Goal: Task Accomplishment & Management: Manage account settings

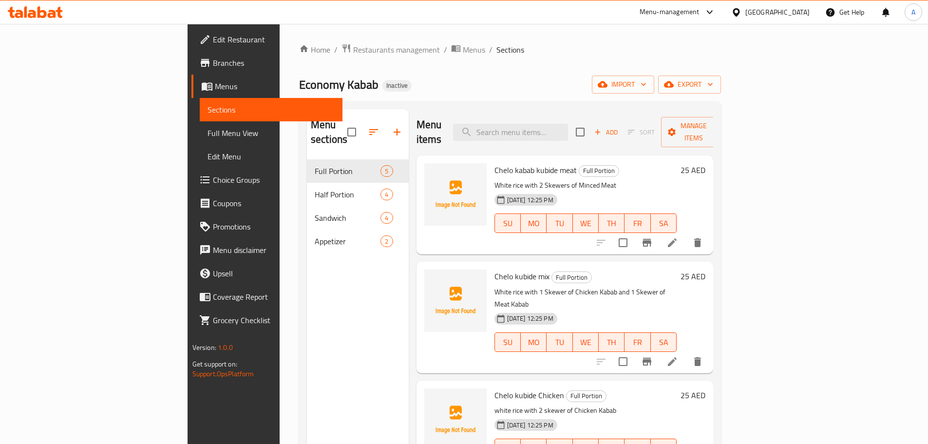
click at [213, 62] on span "Branches" at bounding box center [274, 63] width 122 height 12
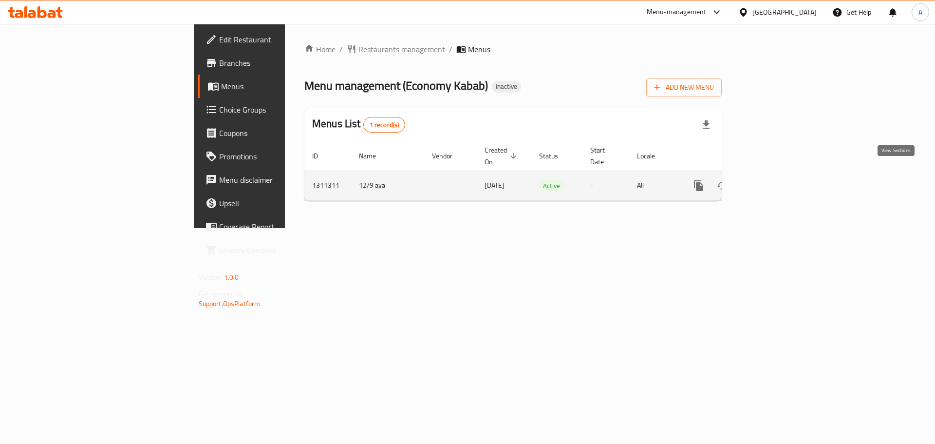
click at [781, 174] on link "enhanced table" at bounding box center [768, 185] width 23 height 23
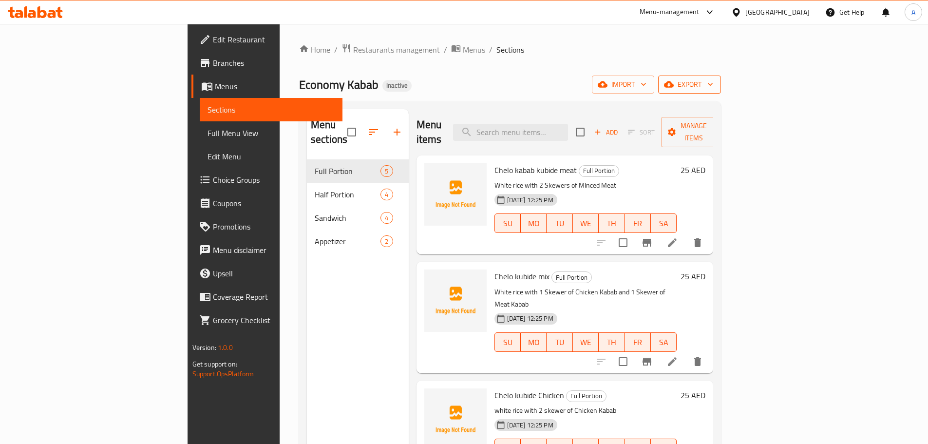
click at [713, 86] on span "export" at bounding box center [689, 84] width 47 height 12
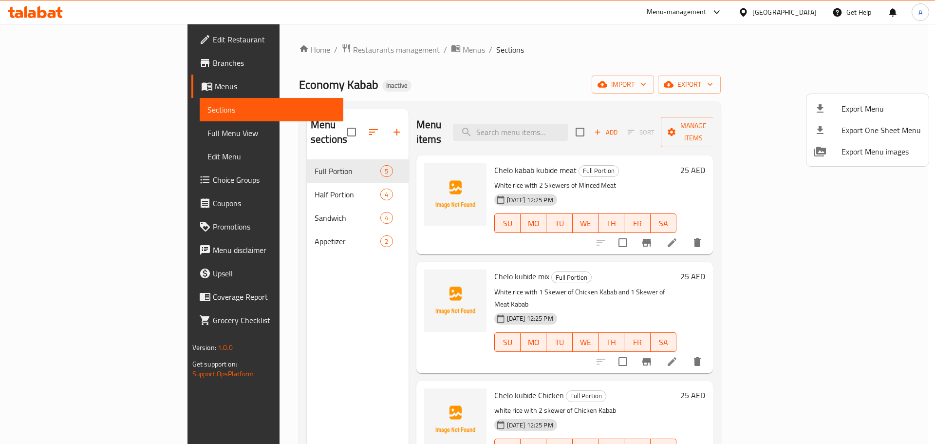
click at [851, 100] on li "Export Menu" at bounding box center [868, 108] width 122 height 21
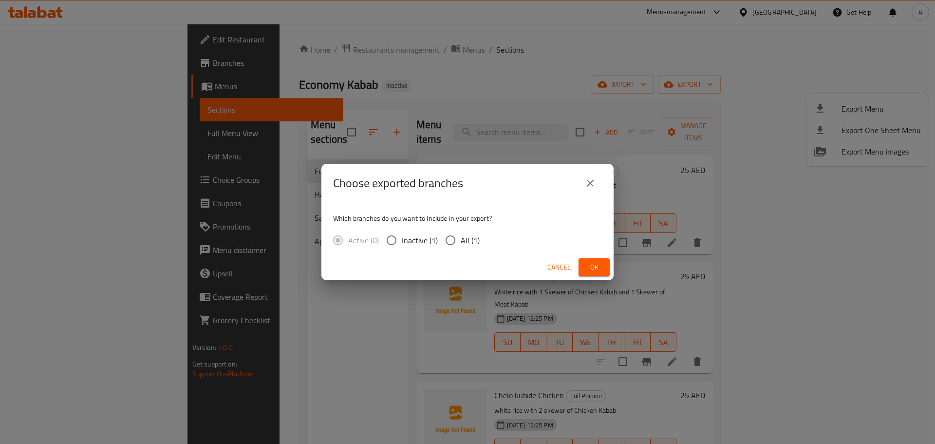
click at [458, 240] on input "All (1)" at bounding box center [450, 240] width 20 height 20
radio input "true"
click at [603, 271] on button "Ok" at bounding box center [594, 267] width 31 height 18
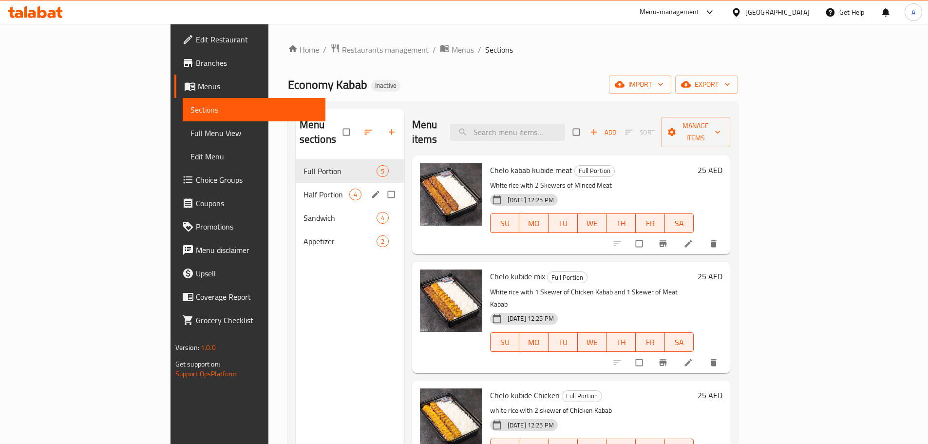
click at [296, 183] on div "Half Portion 4" at bounding box center [350, 194] width 109 height 23
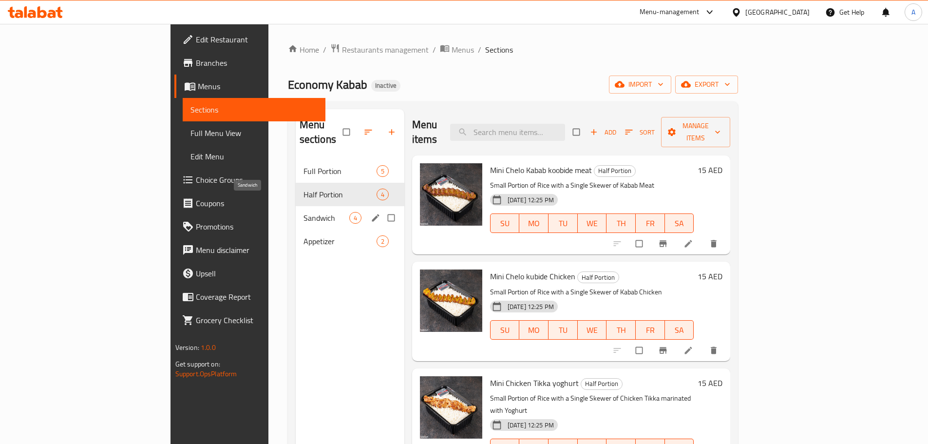
click at [303, 212] on span "Sandwich" at bounding box center [326, 218] width 46 height 12
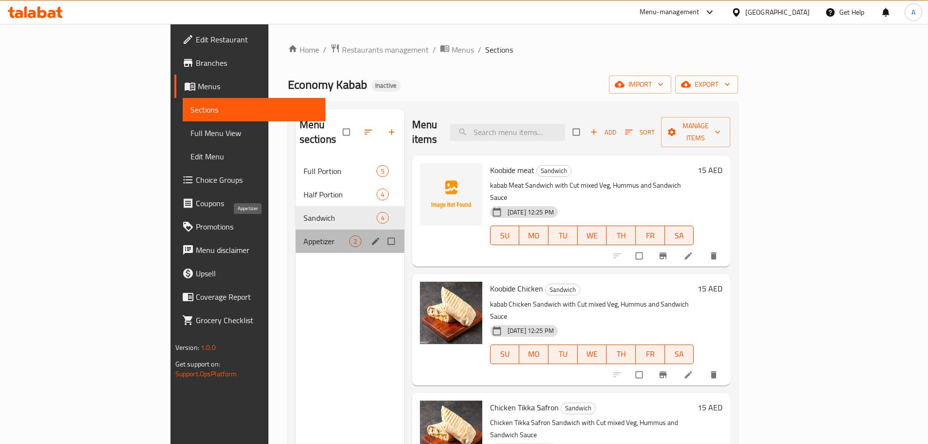
click at [303, 235] on span "Appetizer" at bounding box center [326, 241] width 46 height 12
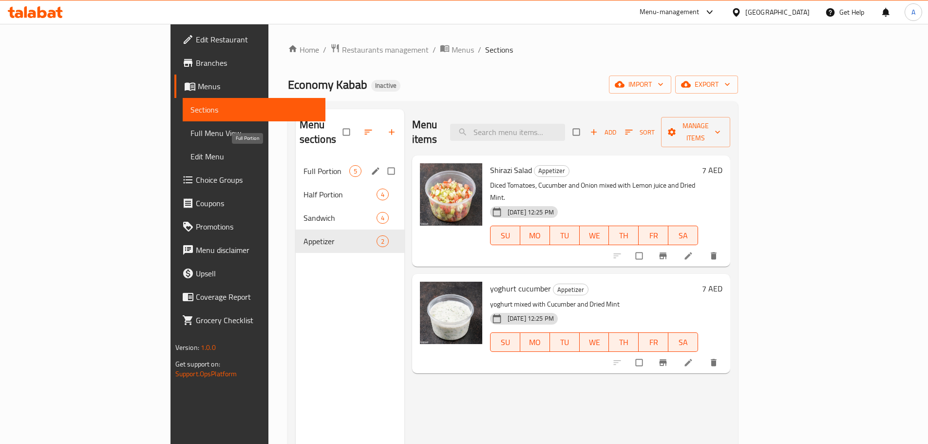
click at [303, 165] on span "Full Portion" at bounding box center [326, 171] width 46 height 12
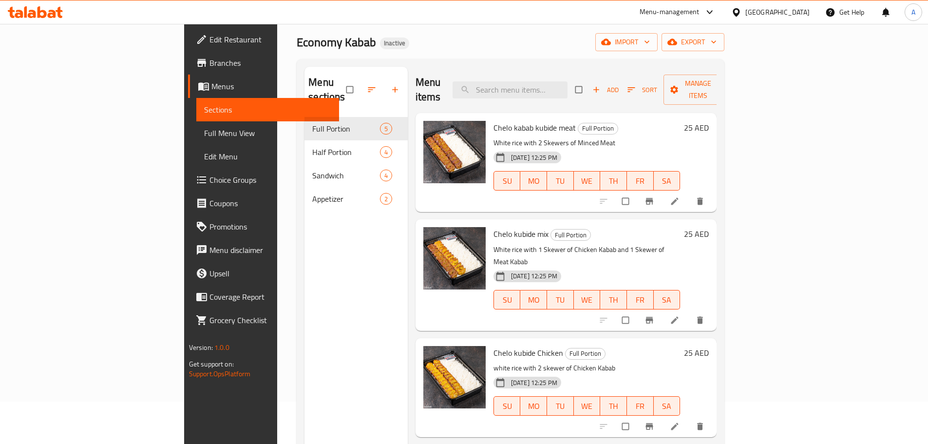
scroll to position [97, 0]
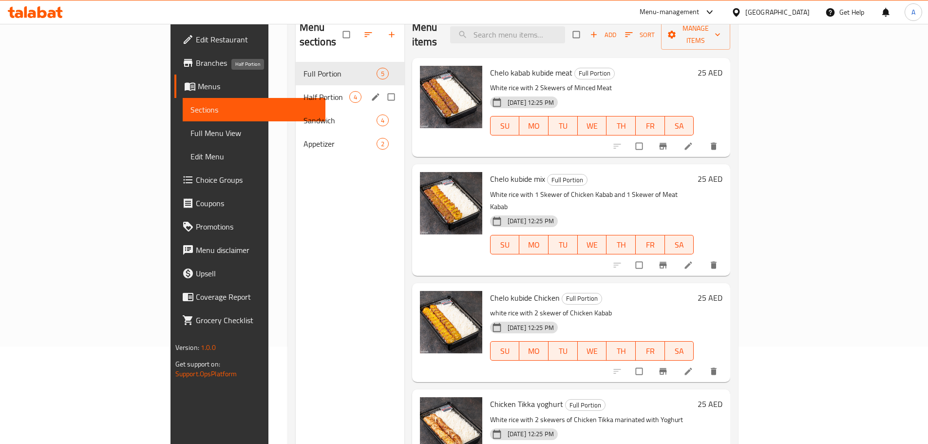
click at [303, 91] on span "Half Portion" at bounding box center [326, 97] width 46 height 12
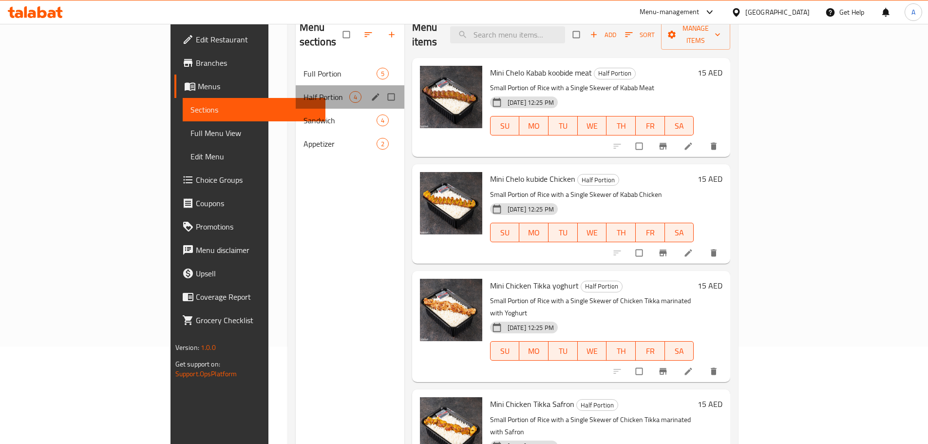
click at [296, 93] on div "Half Portion 4" at bounding box center [350, 96] width 109 height 23
click at [303, 114] on span "Sandwich" at bounding box center [326, 120] width 46 height 12
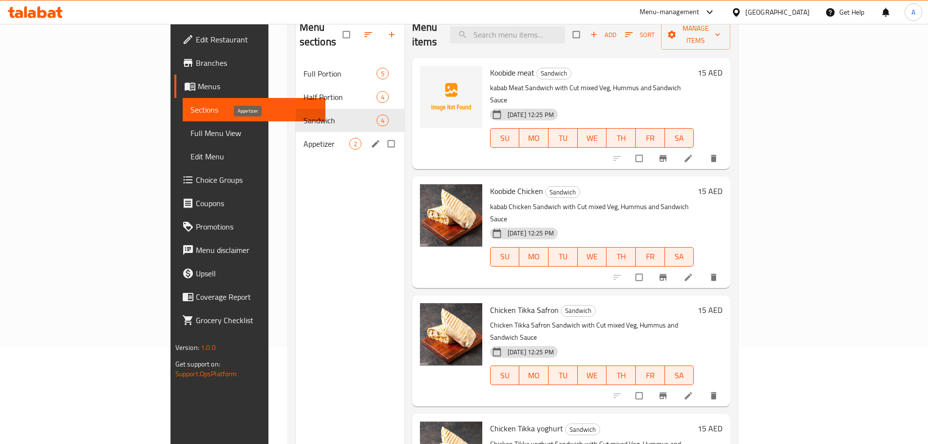
click at [303, 138] on span "Appetizer" at bounding box center [326, 144] width 46 height 12
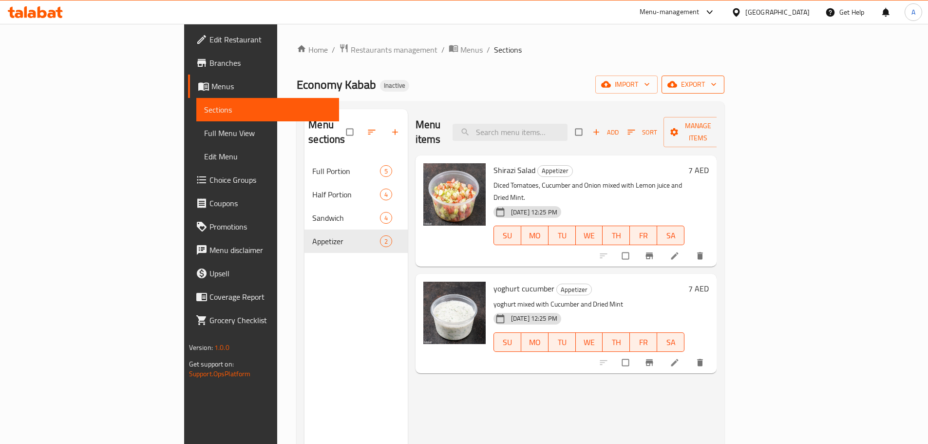
click at [724, 92] on button "export" at bounding box center [692, 84] width 63 height 18
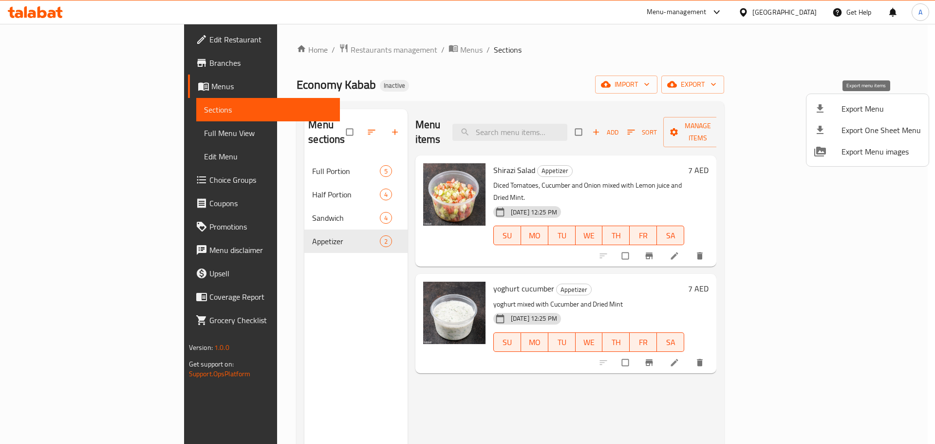
click at [866, 111] on span "Export Menu" at bounding box center [881, 109] width 79 height 12
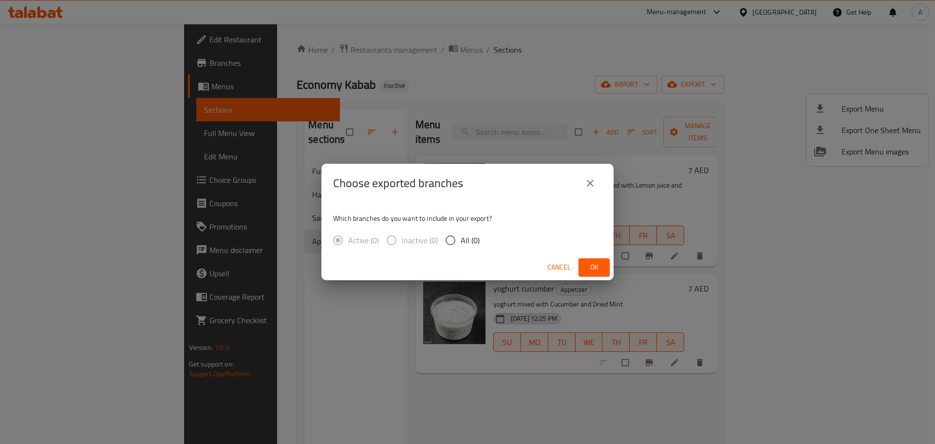
click at [493, 240] on div "Which branches do you want to include in your export? Active (0) Inactive (0) A…" at bounding box center [467, 229] width 292 height 52
click at [461, 238] on span "All (0)" at bounding box center [470, 240] width 19 height 12
click at [460, 238] on input "All (0)" at bounding box center [450, 240] width 20 height 20
radio input "true"
click at [518, 234] on div "Which branches do you want to include in your export? Active (0) Inactive (0) A…" at bounding box center [467, 229] width 292 height 52
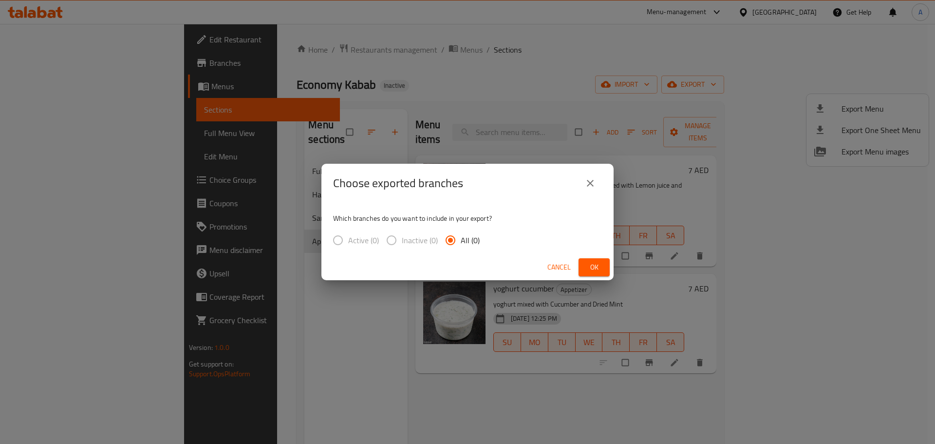
click at [589, 264] on span "Ok" at bounding box center [594, 267] width 16 height 12
click at [593, 270] on span "Ok" at bounding box center [594, 267] width 16 height 12
click at [529, 399] on div "Choose exported branches Which branches do you want to include in your export? …" at bounding box center [467, 222] width 935 height 444
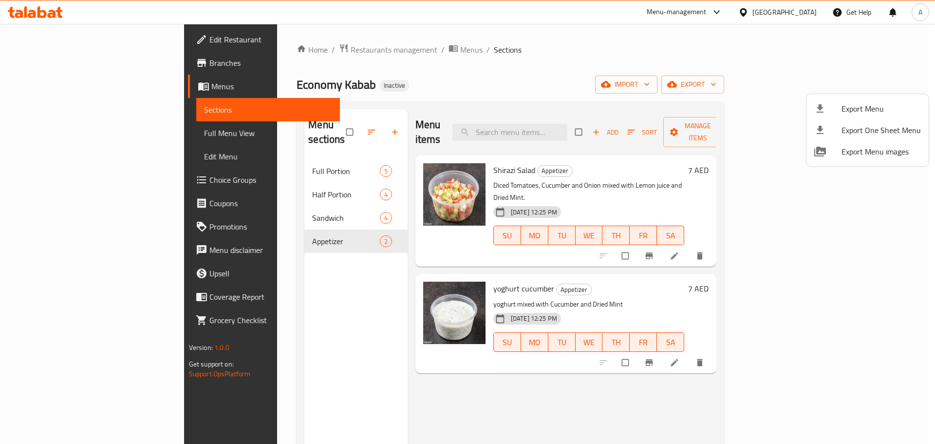
click at [682, 58] on div at bounding box center [467, 222] width 935 height 444
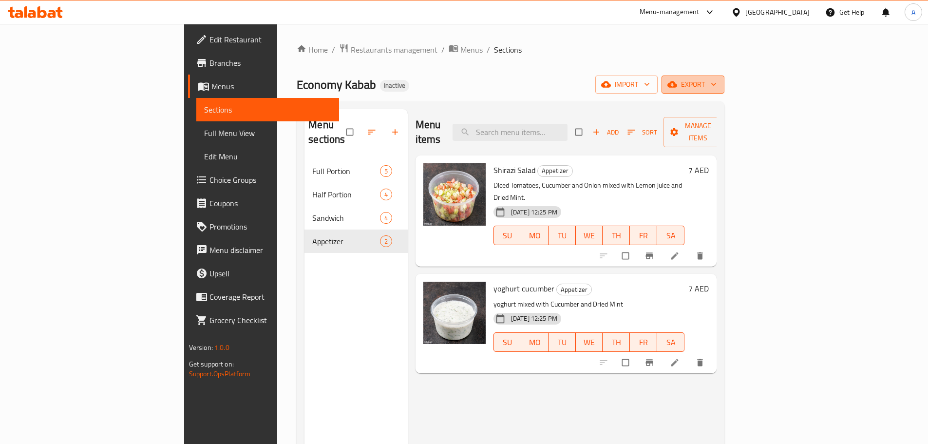
click at [716, 89] on span "export" at bounding box center [692, 84] width 47 height 12
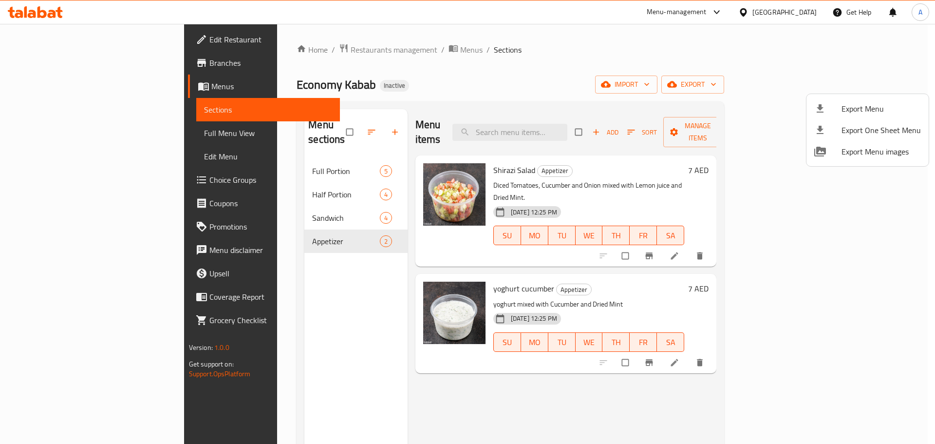
click at [840, 106] on div at bounding box center [827, 109] width 27 height 12
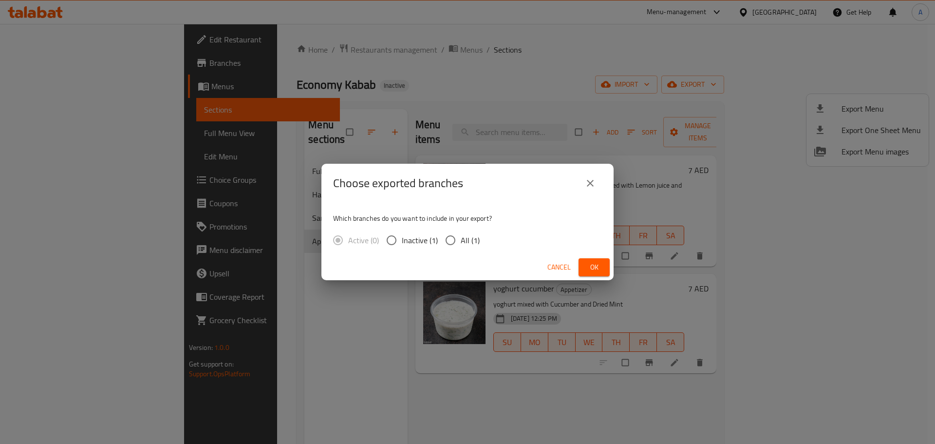
click at [473, 234] on span "All (1)" at bounding box center [470, 240] width 19 height 12
click at [461, 234] on input "All (1)" at bounding box center [450, 240] width 20 height 20
radio input "true"
click at [584, 264] on button "Ok" at bounding box center [594, 267] width 31 height 18
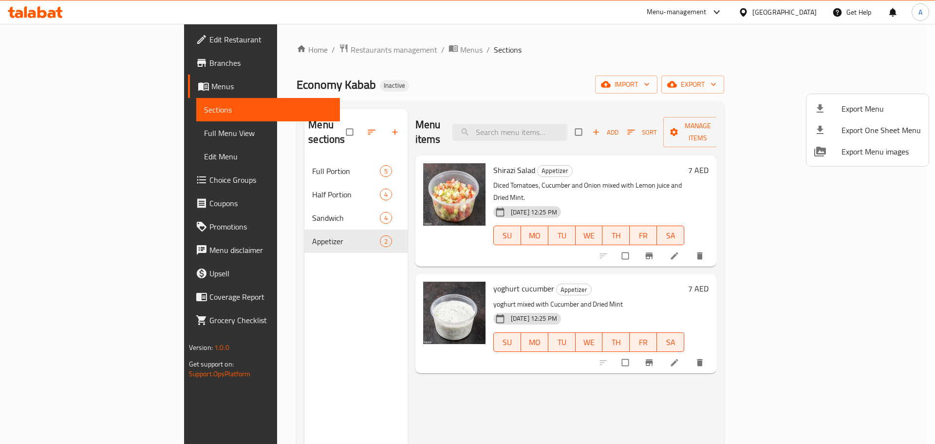
drag, startPoint x: 313, startPoint y: 112, endPoint x: 308, endPoint y: 114, distance: 5.4
click at [313, 112] on div at bounding box center [467, 222] width 935 height 444
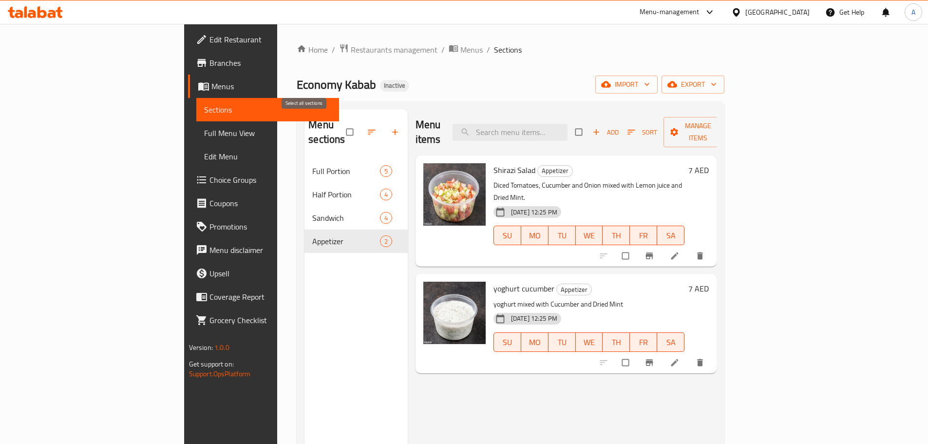
click at [340, 128] on input "checkbox" at bounding box center [350, 132] width 20 height 19
checkbox input "true"
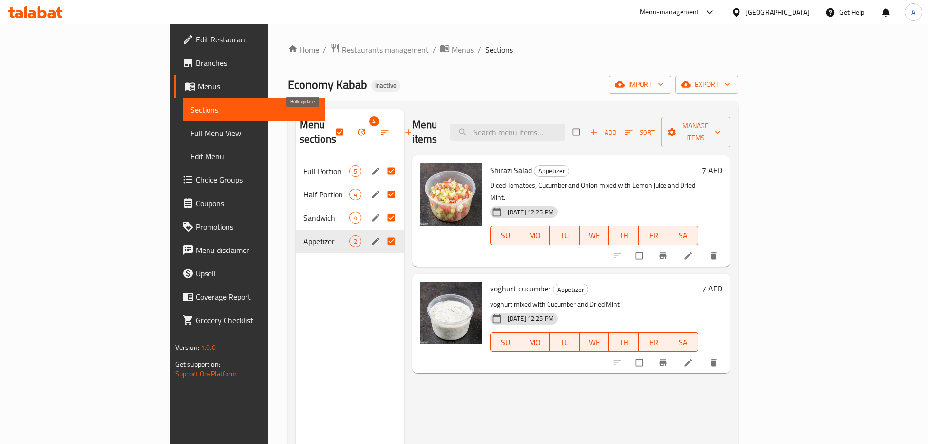
click at [357, 127] on icon "button" at bounding box center [362, 132] width 10 height 10
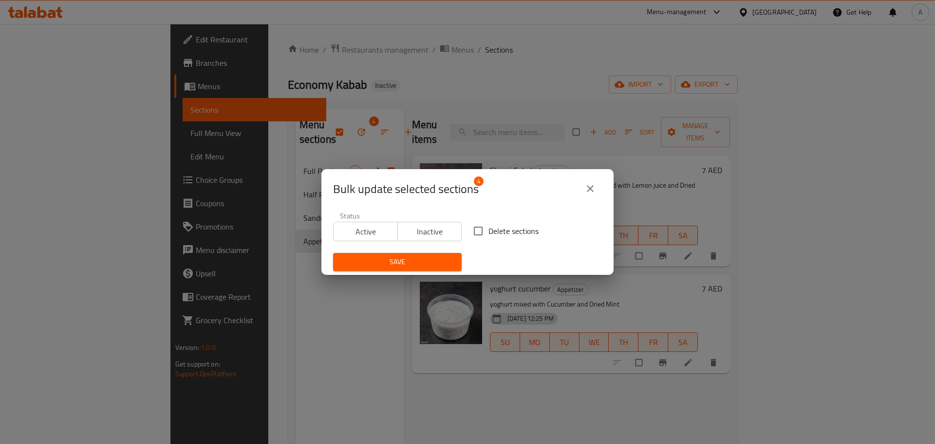
click at [504, 231] on span "Delete sections" at bounding box center [513, 231] width 50 height 12
click at [488, 231] on input "Delete sections" at bounding box center [478, 231] width 20 height 20
checkbox input "true"
click at [428, 263] on span "Save" at bounding box center [397, 262] width 113 height 12
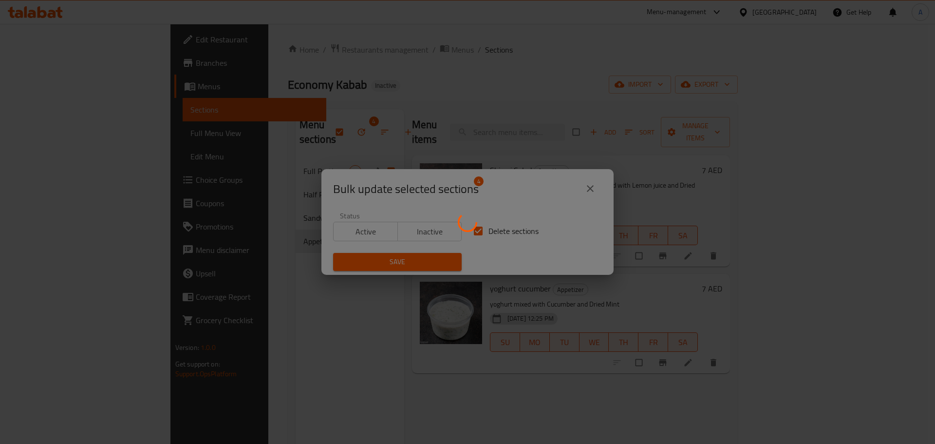
checkbox input "false"
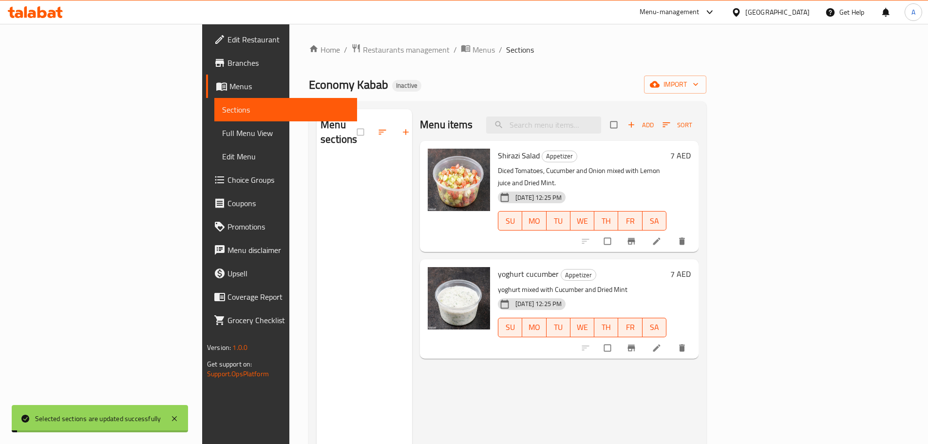
click at [698, 85] on span "import" at bounding box center [675, 84] width 47 height 12
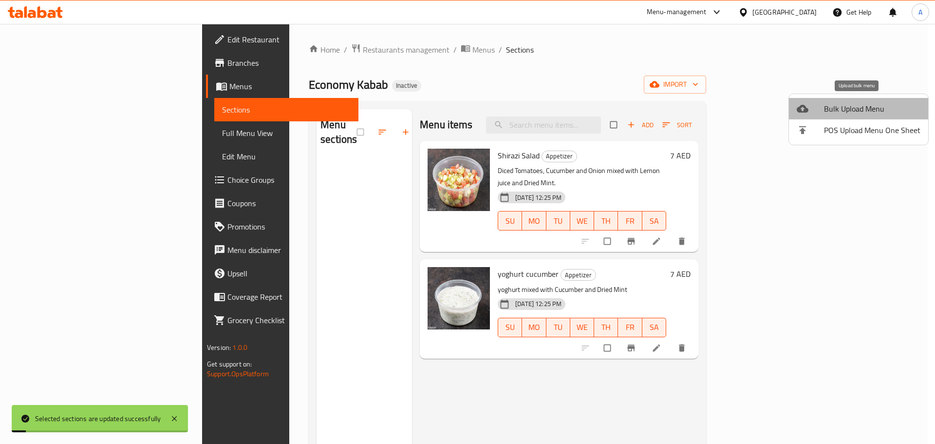
click at [863, 107] on span "Bulk Upload Menu" at bounding box center [872, 109] width 96 height 12
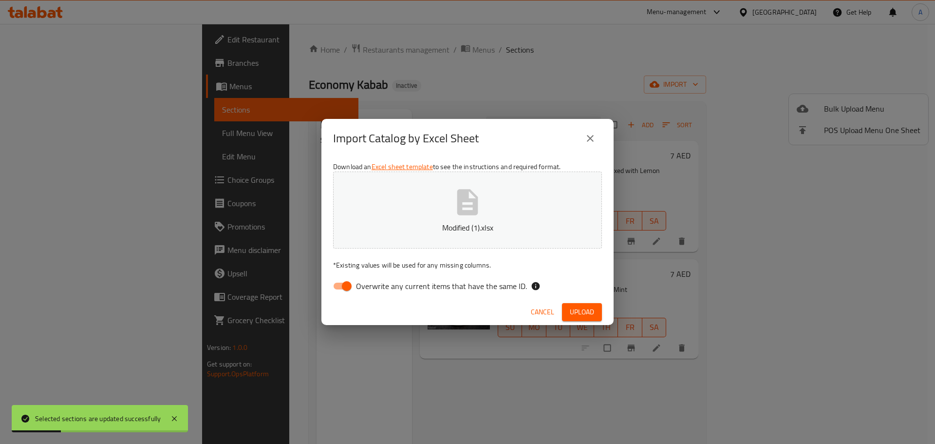
drag, startPoint x: 489, startPoint y: 283, endPoint x: 505, endPoint y: 287, distance: 16.5
click at [489, 283] on span "Overwrite any current items that have the same ID." at bounding box center [441, 286] width 171 height 12
click at [375, 283] on input "Overwrite any current items that have the same ID." at bounding box center [347, 286] width 56 height 19
checkbox input "false"
click at [568, 313] on button "Upload" at bounding box center [582, 312] width 40 height 18
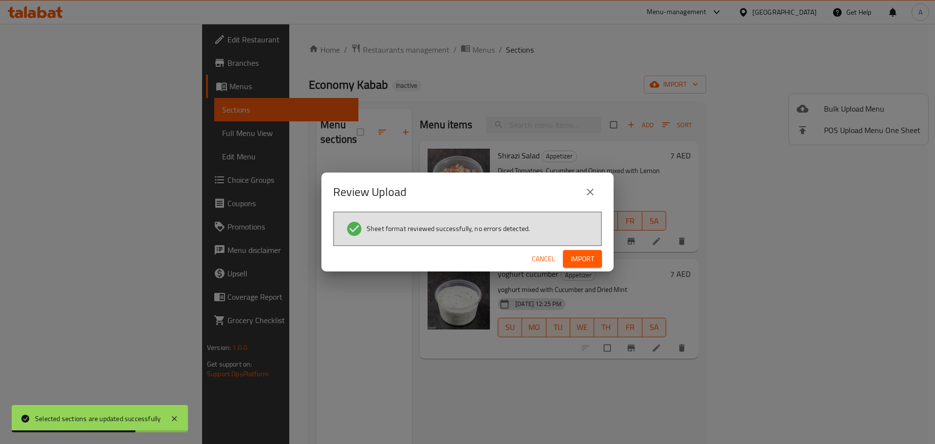
drag, startPoint x: 510, startPoint y: 250, endPoint x: 543, endPoint y: 251, distance: 33.1
click at [510, 251] on div "Cancel Import" at bounding box center [467, 259] width 292 height 26
click at [579, 258] on span "Import" at bounding box center [582, 259] width 23 height 12
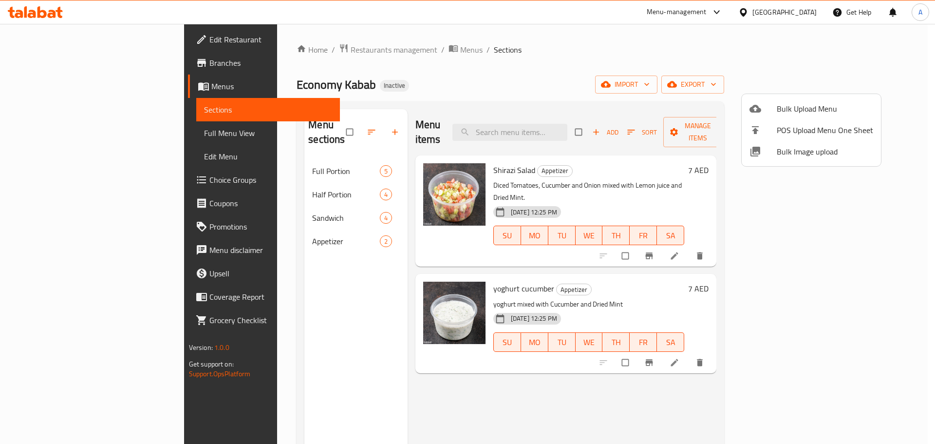
click at [51, 86] on div at bounding box center [467, 222] width 935 height 444
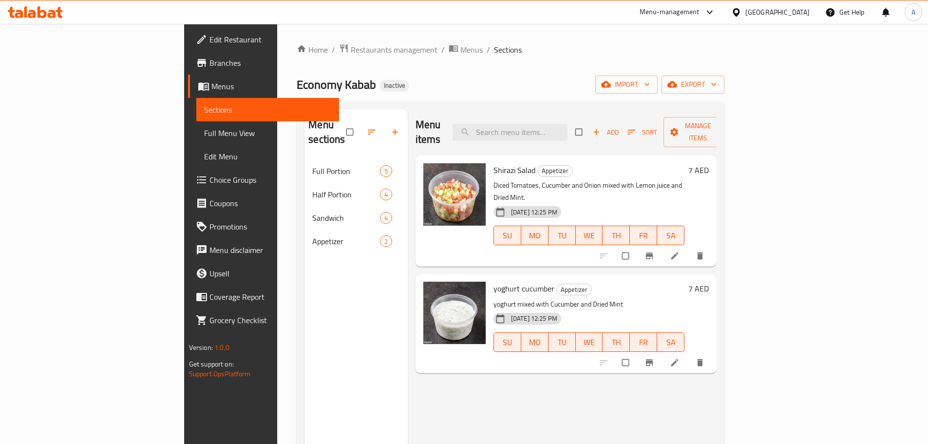
click at [211, 86] on span "Menus" at bounding box center [271, 86] width 120 height 12
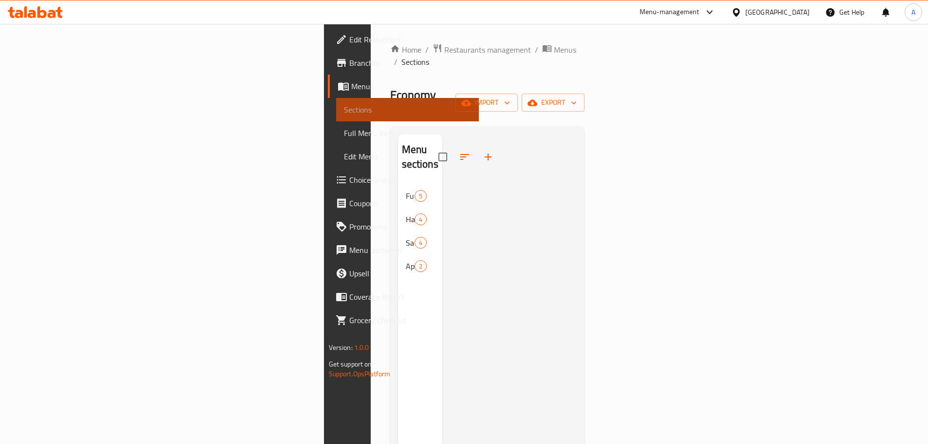
click at [336, 118] on link "Sections" at bounding box center [407, 109] width 143 height 23
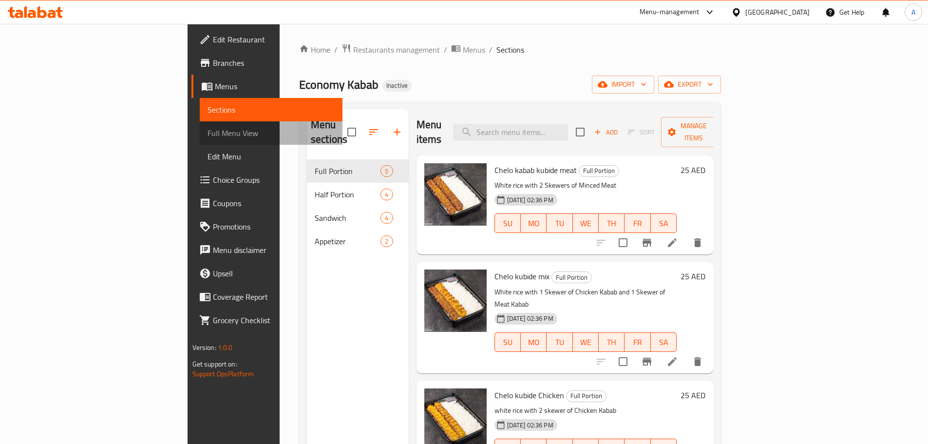
click at [207, 133] on span "Full Menu View" at bounding box center [270, 133] width 127 height 12
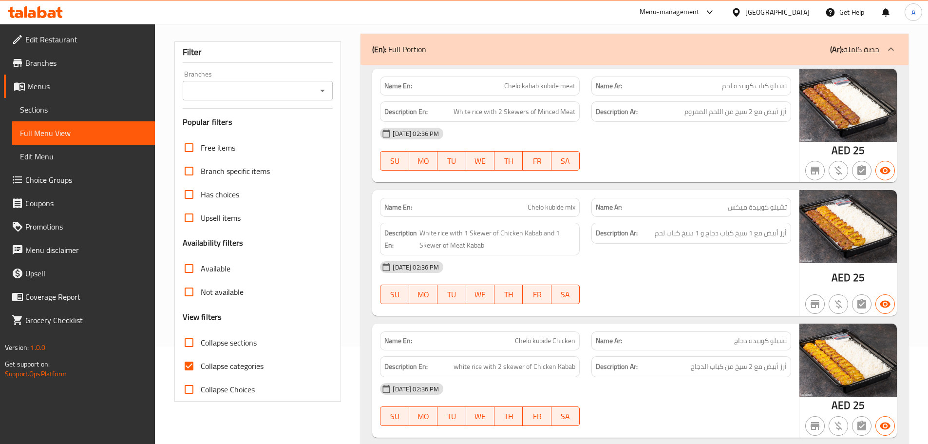
click at [194, 338] on input "Collapse sections" at bounding box center [188, 342] width 23 height 23
checkbox input "true"
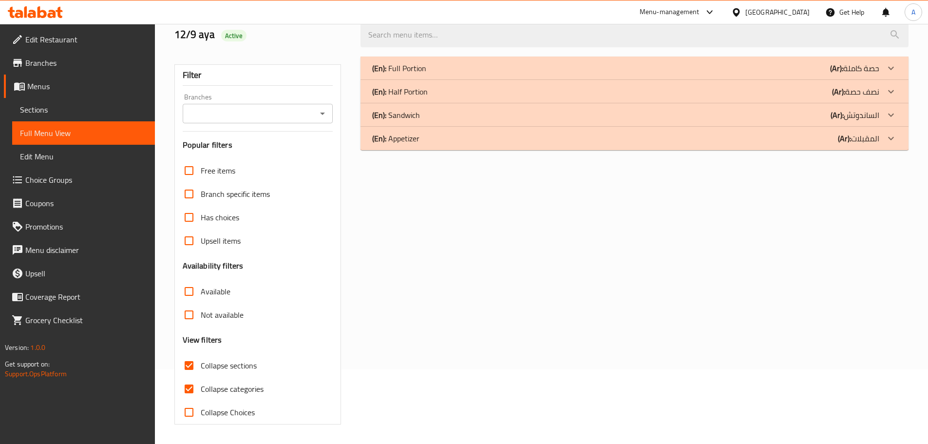
scroll to position [75, 0]
click at [188, 384] on input "Collapse categories" at bounding box center [188, 388] width 23 height 23
checkbox input "false"
click at [192, 363] on input "Collapse sections" at bounding box center [188, 365] width 23 height 23
checkbox input "false"
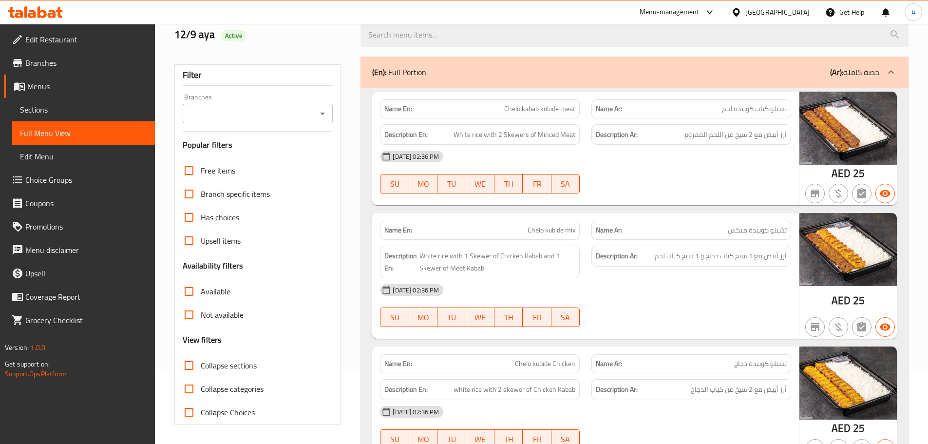
click at [488, 173] on div "SU MO TU WE TH FR SA" at bounding box center [479, 183] width 211 height 31
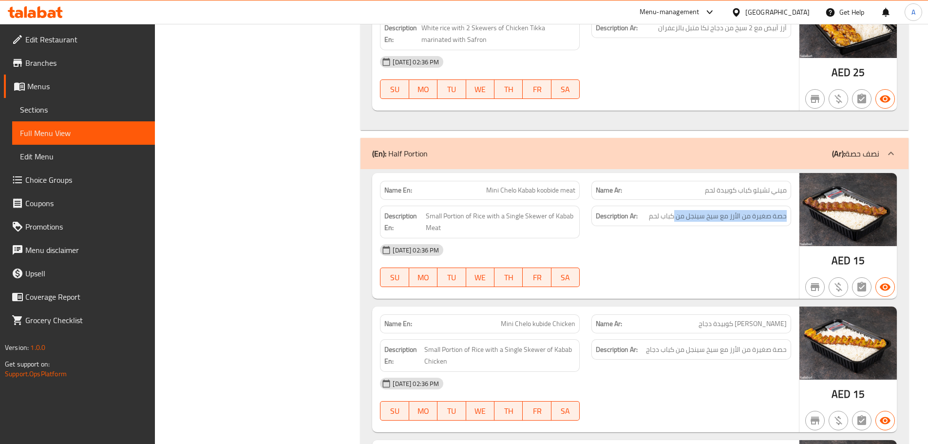
drag, startPoint x: 673, startPoint y: 215, endPoint x: 639, endPoint y: 215, distance: 33.6
click at [639, 215] on h6 "Description Ar: حصة صغيرة من الأرز مع سيخ سينجل من كباب لحم" at bounding box center [691, 216] width 191 height 12
copy h6 "حصة صغيرة من الأرز مع سيخ سينجل من"
drag, startPoint x: 662, startPoint y: 215, endPoint x: 670, endPoint y: 215, distance: 7.8
click at [663, 215] on span "حصة صغيرة من الأرز مع سيخ سينجل من كباب لحم" at bounding box center [718, 216] width 138 height 12
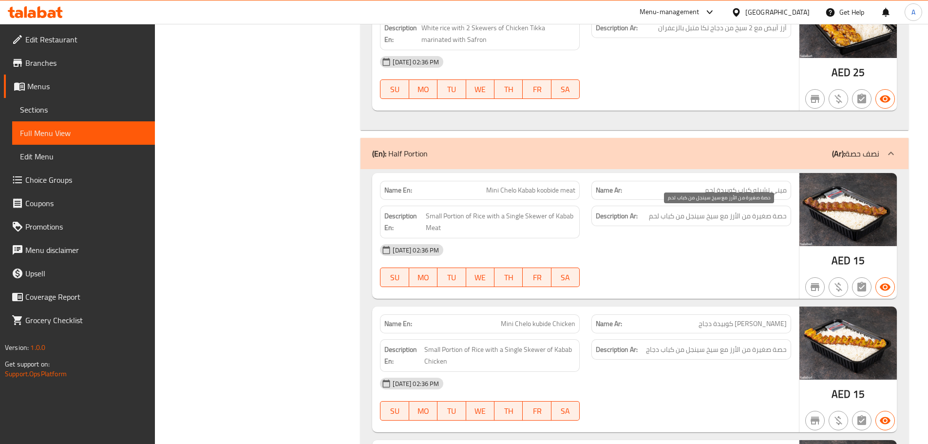
click at [663, 216] on span "حصة صغيرة من الأرز مع سيخ سينجل من كباب لحم" at bounding box center [718, 216] width 138 height 12
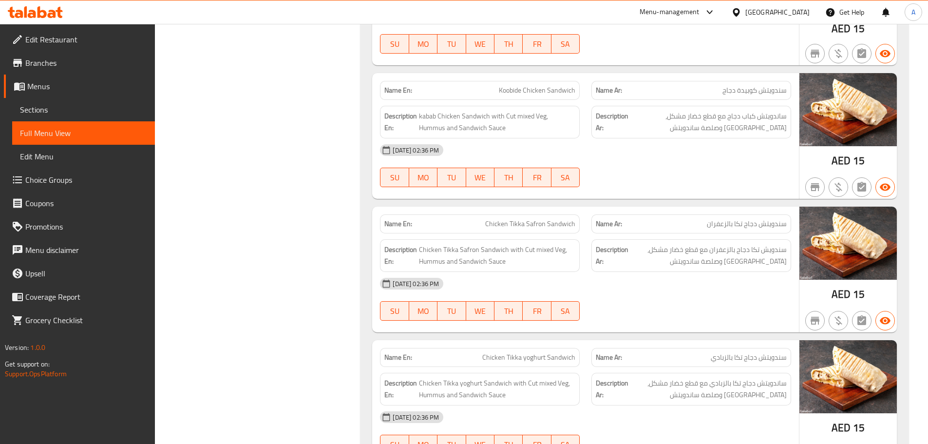
scroll to position [1517, 0]
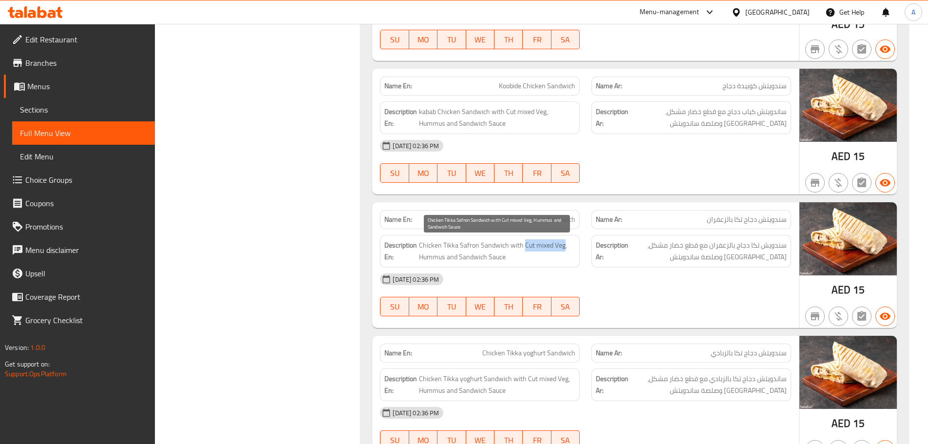
drag, startPoint x: 523, startPoint y: 244, endPoint x: 563, endPoint y: 242, distance: 40.0
click at [563, 242] on span "Chicken Tikka Safron Sandwich with Cut mixed Veg, Hummus and Sandwich Sauce" at bounding box center [497, 251] width 156 height 24
copy span "Cut mixed Veg"
click at [590, 236] on div "Description Ar: سندويش تكا دجاج بالزعفران مع قطع خضار مشكل، حمص وصلصة ساندويتش" at bounding box center [690, 251] width 211 height 44
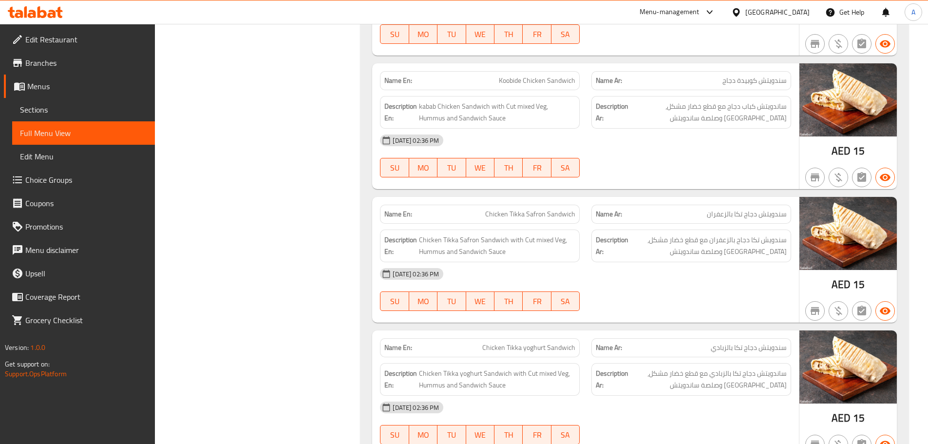
scroll to position [1566, 0]
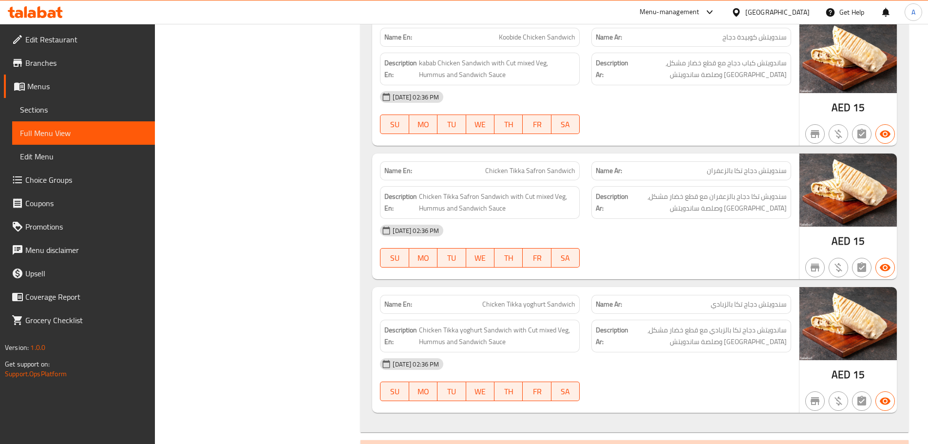
click at [486, 68] on span "kabab Chicken Sandwich with Cut mixed Veg, Hummus and Sandwich Sauce" at bounding box center [497, 69] width 156 height 24
click at [742, 170] on span "سندويتش دجاج تكا بالزعفران" at bounding box center [747, 171] width 80 height 10
click at [742, 171] on span "سندويتش دجاج تكا بالزعفران" at bounding box center [747, 171] width 80 height 10
copy span "تكا"
click at [656, 170] on p "Name Ar: سندويتش دجاج تكا بالزعفران" at bounding box center [691, 171] width 191 height 10
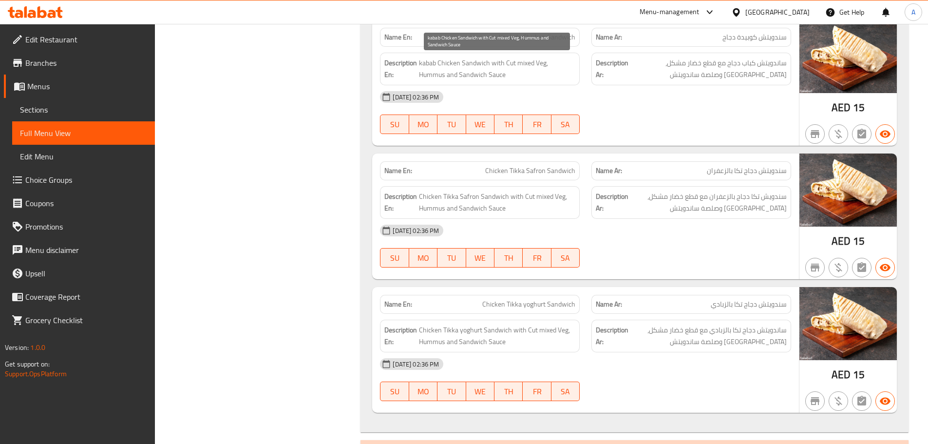
click at [502, 78] on span "kabab Chicken Sandwich with Cut mixed Veg, Hummus and Sandwich Sauce" at bounding box center [497, 69] width 156 height 24
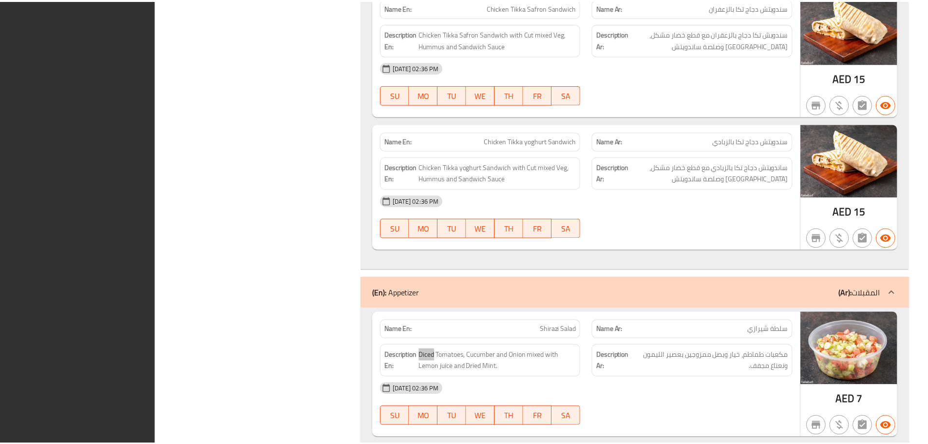
scroll to position [1883, 0]
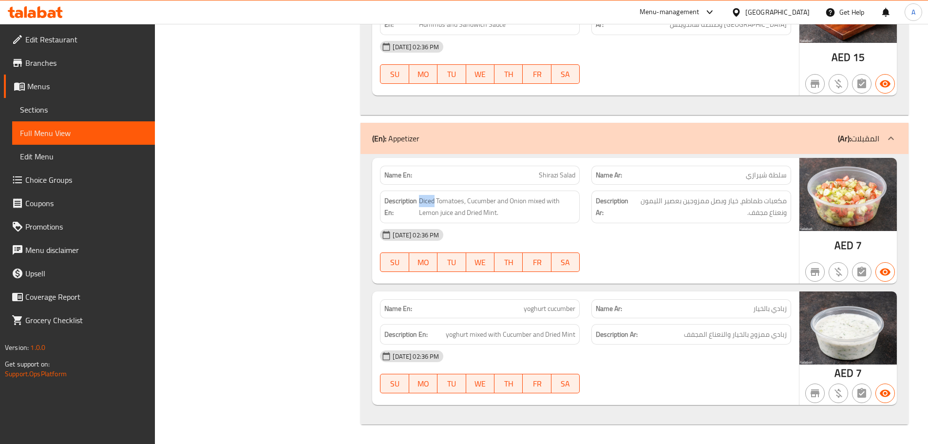
click at [105, 108] on span "Sections" at bounding box center [83, 110] width 127 height 12
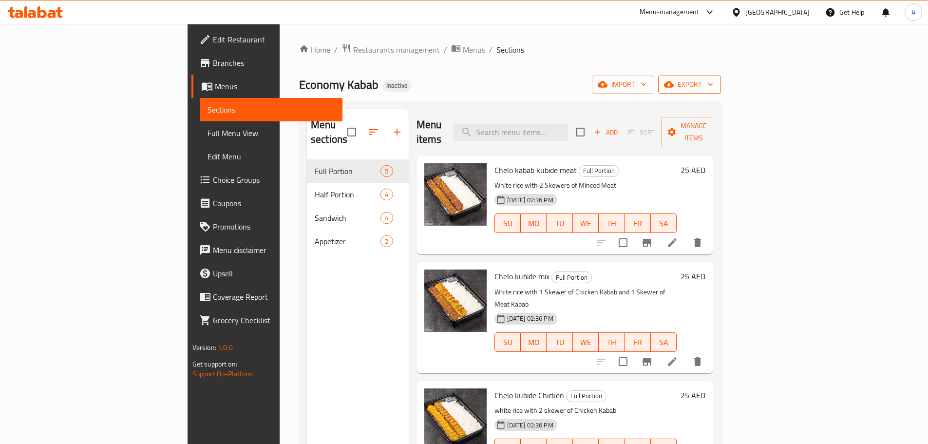
click at [674, 86] on icon "button" at bounding box center [669, 84] width 10 height 10
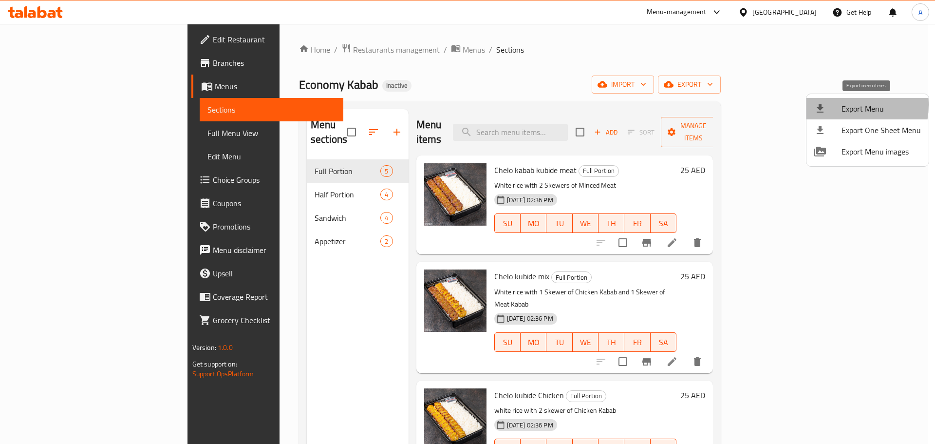
click at [837, 105] on div at bounding box center [827, 109] width 27 height 12
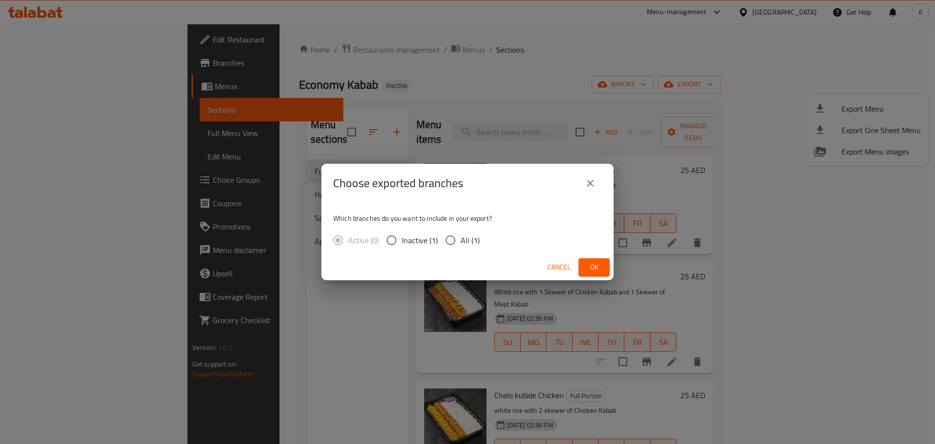
click at [442, 244] on input "All (1)" at bounding box center [450, 240] width 20 height 20
radio input "true"
click at [593, 267] on span "Ok" at bounding box center [594, 267] width 16 height 12
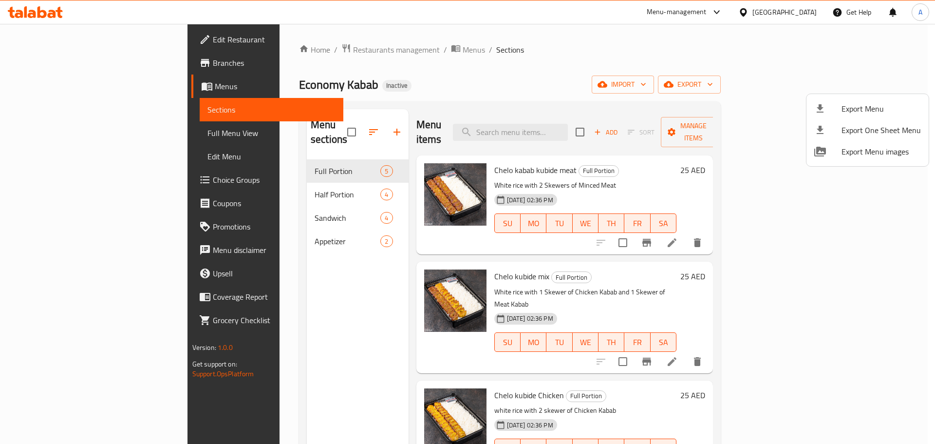
click at [48, 51] on div at bounding box center [467, 222] width 935 height 444
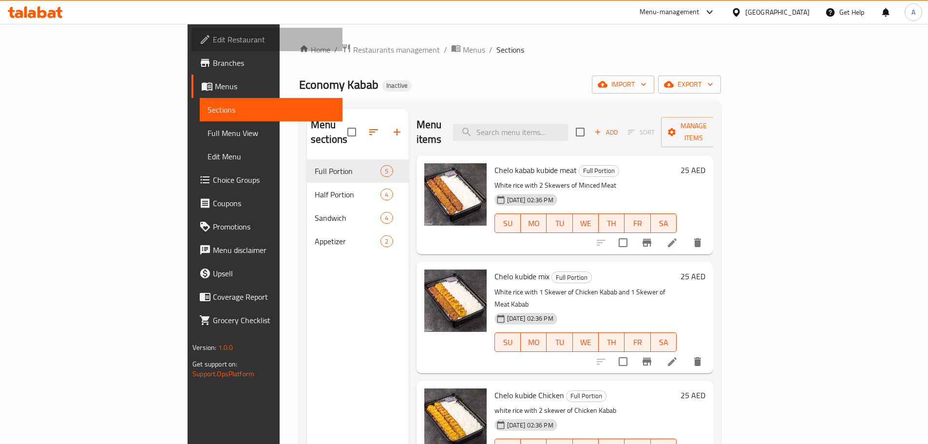
click at [213, 45] on span "Edit Restaurant" at bounding box center [274, 40] width 122 height 12
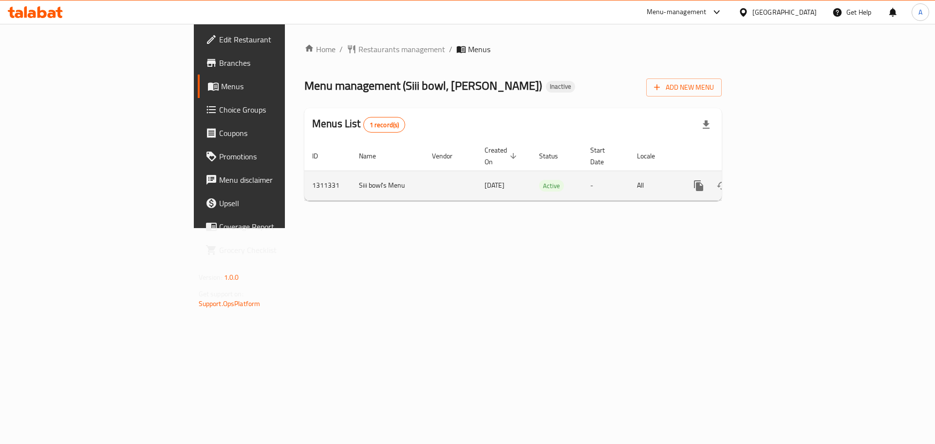
click at [781, 174] on link "enhanced table" at bounding box center [768, 185] width 23 height 23
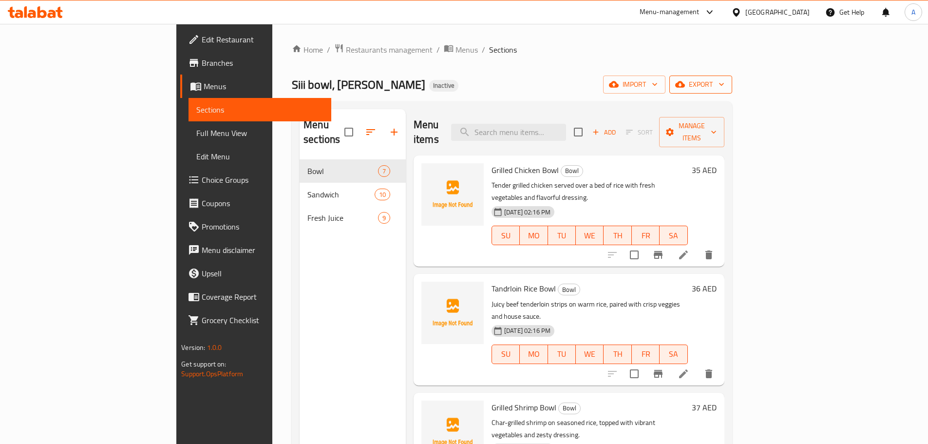
click at [685, 81] on icon "button" at bounding box center [680, 84] width 10 height 10
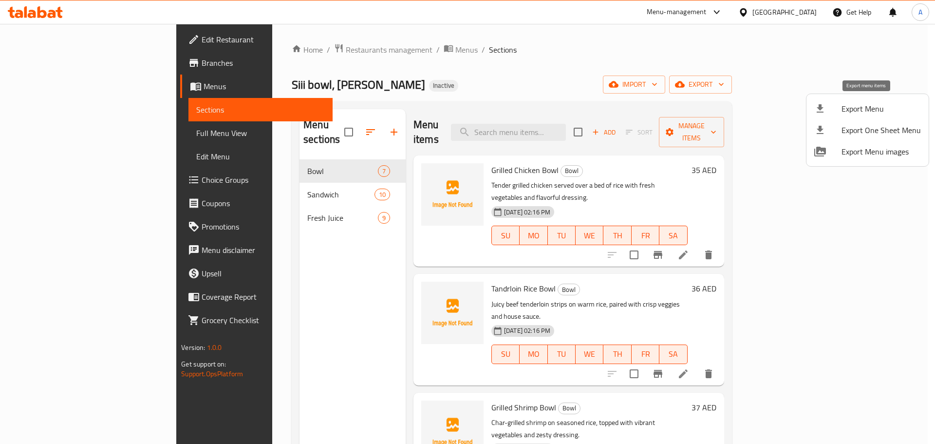
click at [849, 105] on span "Export Menu" at bounding box center [881, 109] width 79 height 12
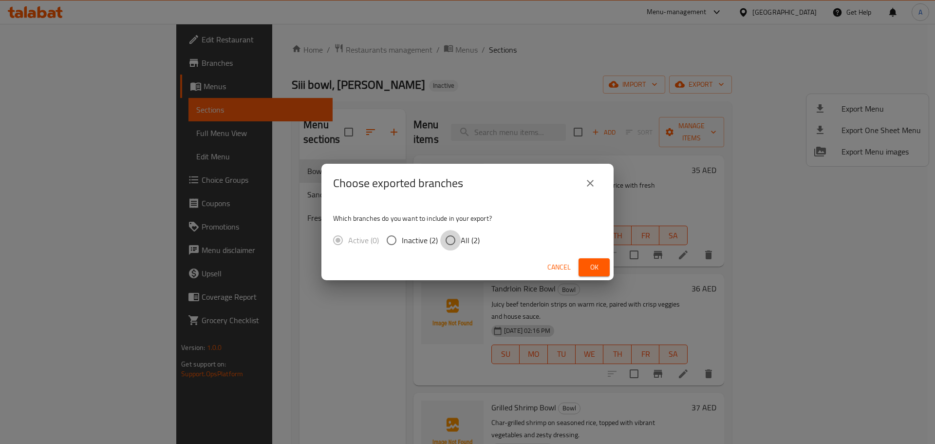
click at [447, 243] on input "All (2)" at bounding box center [450, 240] width 20 height 20
radio input "true"
click at [592, 268] on span "Ok" at bounding box center [594, 267] width 16 height 12
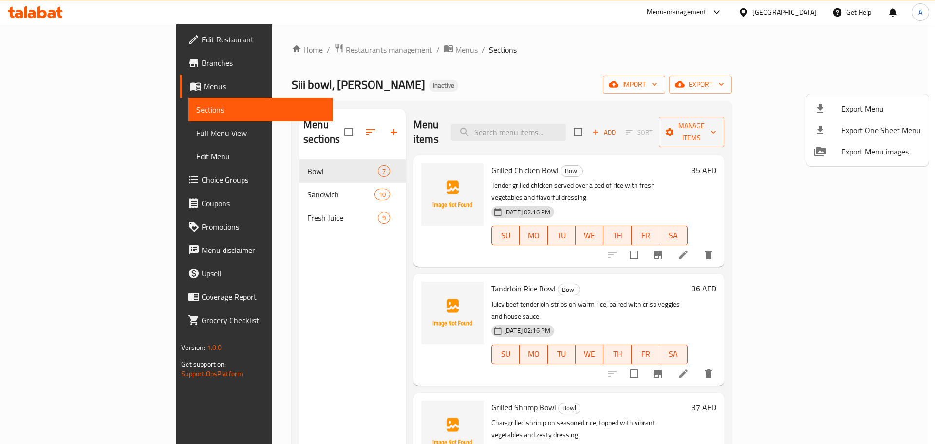
drag, startPoint x: 592, startPoint y: 47, endPoint x: 528, endPoint y: 0, distance: 78.8
click at [592, 47] on div at bounding box center [467, 222] width 935 height 444
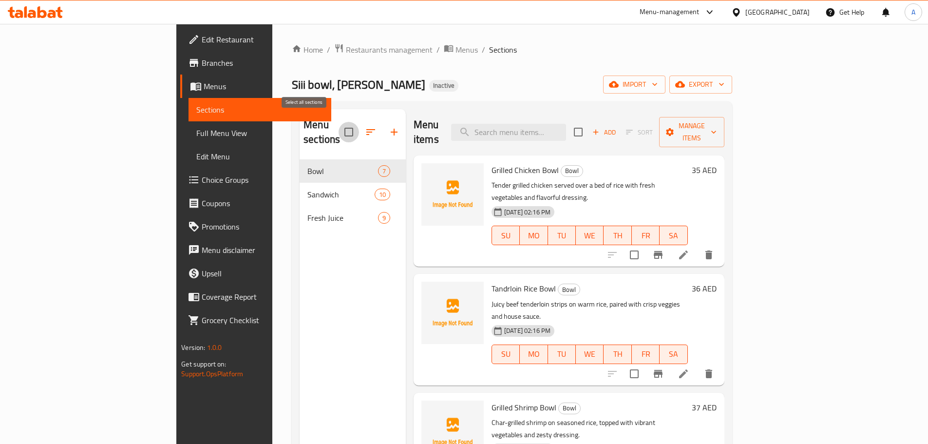
click at [338, 129] on input "checkbox" at bounding box center [348, 132] width 20 height 20
checkbox input "true"
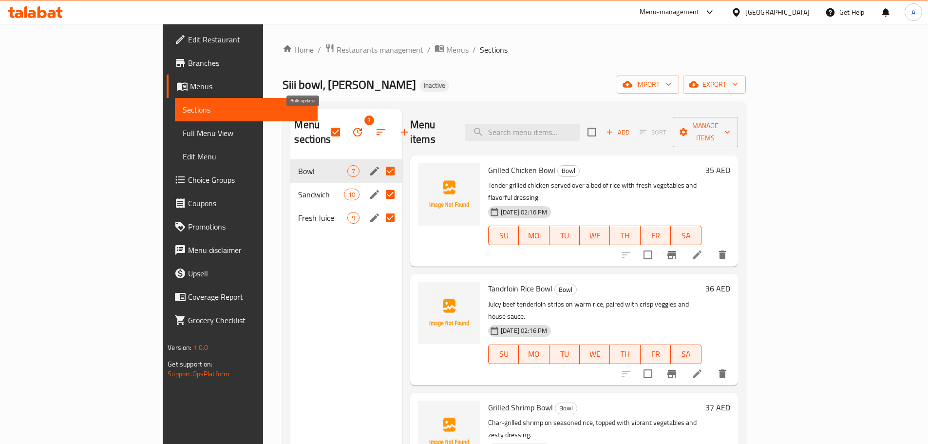
click at [353, 128] on icon "button" at bounding box center [357, 132] width 9 height 9
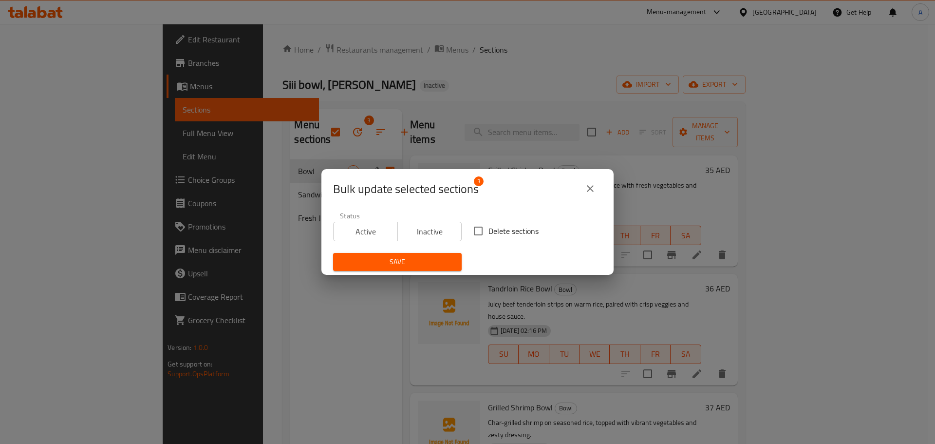
drag, startPoint x: 499, startPoint y: 230, endPoint x: 485, endPoint y: 234, distance: 14.5
click at [499, 230] on span "Delete sections" at bounding box center [513, 231] width 50 height 12
click at [488, 230] on input "Delete sections" at bounding box center [478, 231] width 20 height 20
checkbox input "true"
click at [421, 259] on span "Save" at bounding box center [397, 262] width 113 height 12
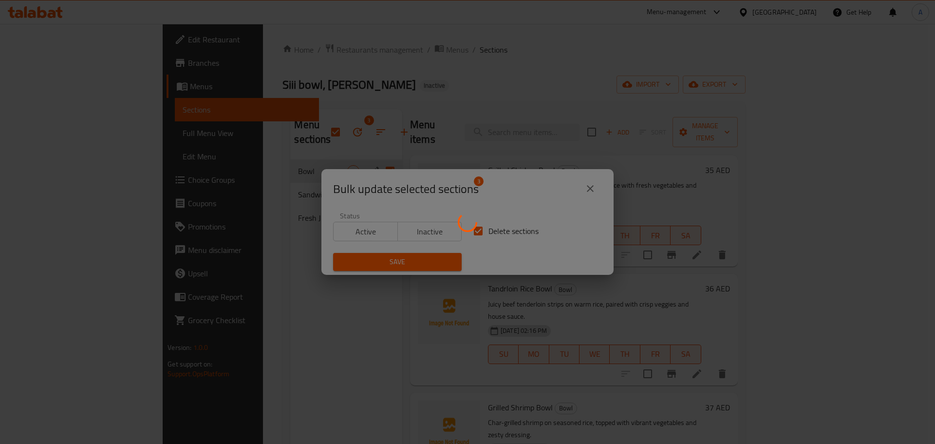
checkbox input "false"
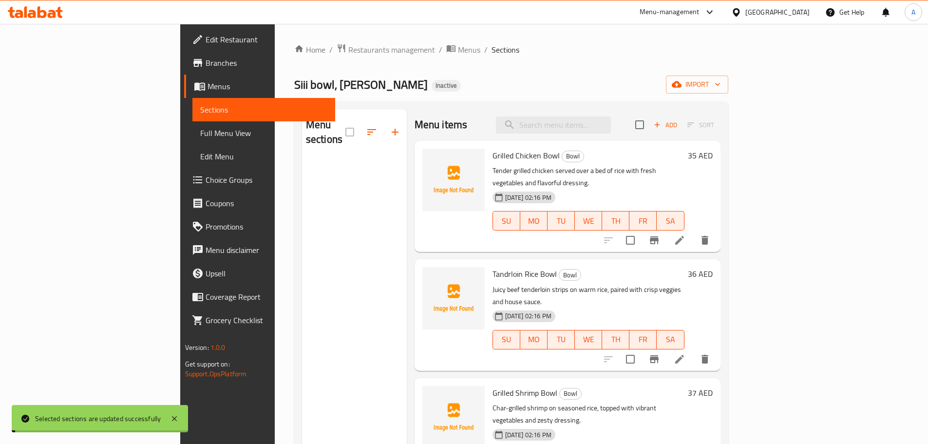
click at [720, 85] on span "import" at bounding box center [697, 84] width 47 height 12
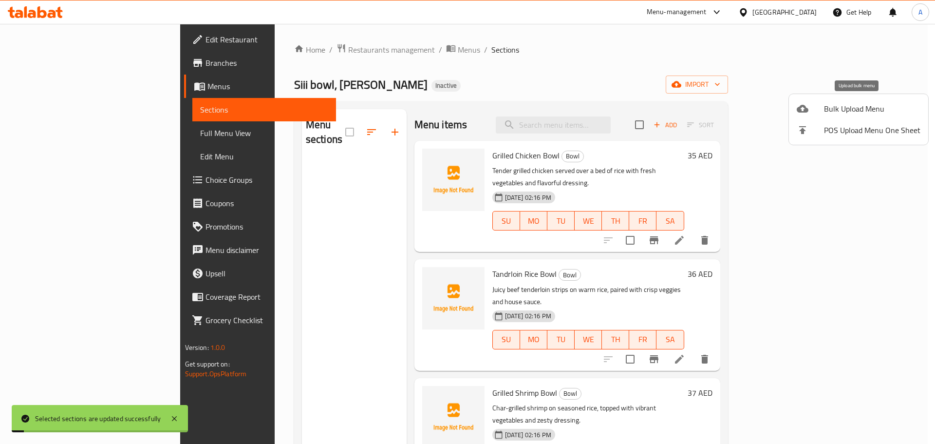
click at [850, 105] on span "Bulk Upload Menu" at bounding box center [872, 109] width 96 height 12
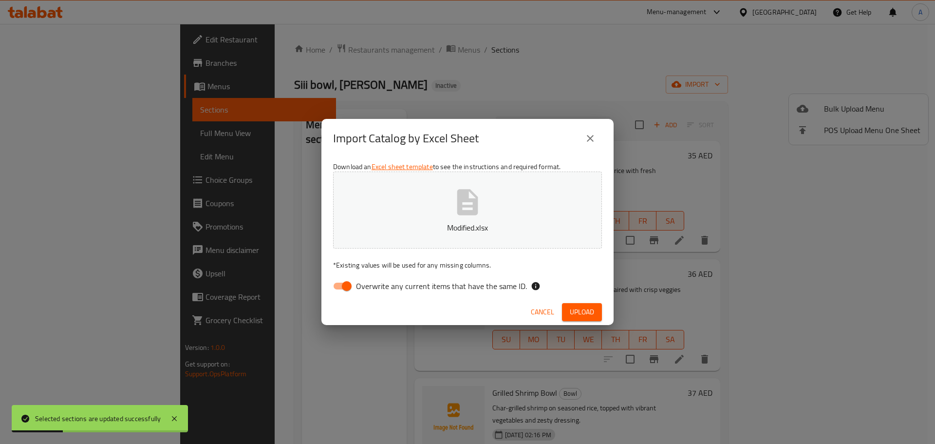
drag, startPoint x: 488, startPoint y: 273, endPoint x: 491, endPoint y: 289, distance: 16.5
click at [488, 273] on div "Download an Excel sheet template to see the instructions and required format. M…" at bounding box center [467, 228] width 292 height 141
click at [491, 289] on span "Overwrite any current items that have the same ID." at bounding box center [441, 286] width 171 height 12
click at [375, 289] on input "Overwrite any current items that have the same ID." at bounding box center [347, 286] width 56 height 19
checkbox input "false"
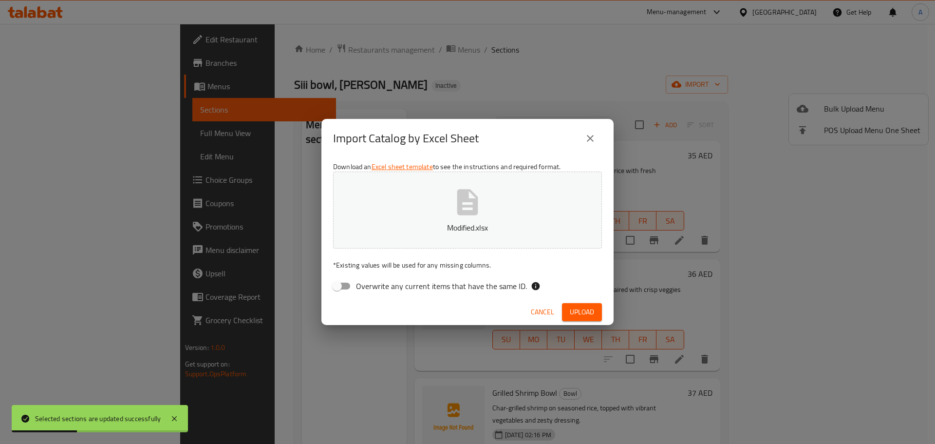
click at [568, 302] on div "Cancel Upload" at bounding box center [467, 312] width 292 height 26
click at [578, 307] on span "Upload" at bounding box center [582, 312] width 24 height 12
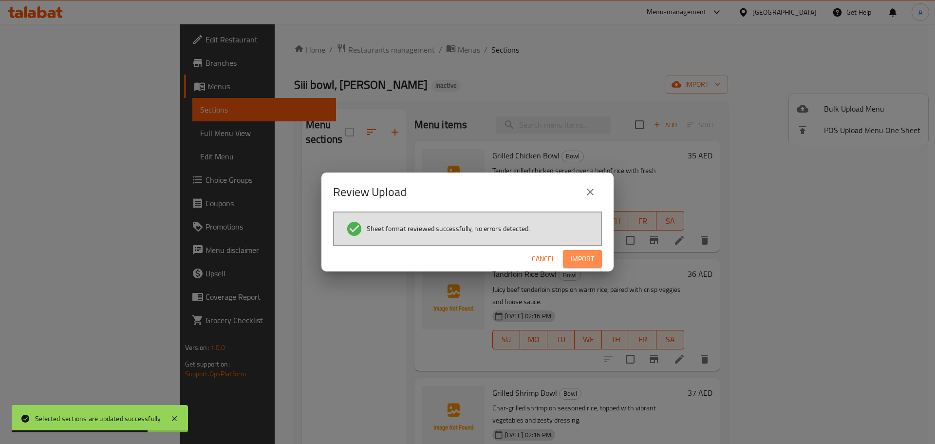
click at [584, 252] on button "Import" at bounding box center [582, 259] width 39 height 18
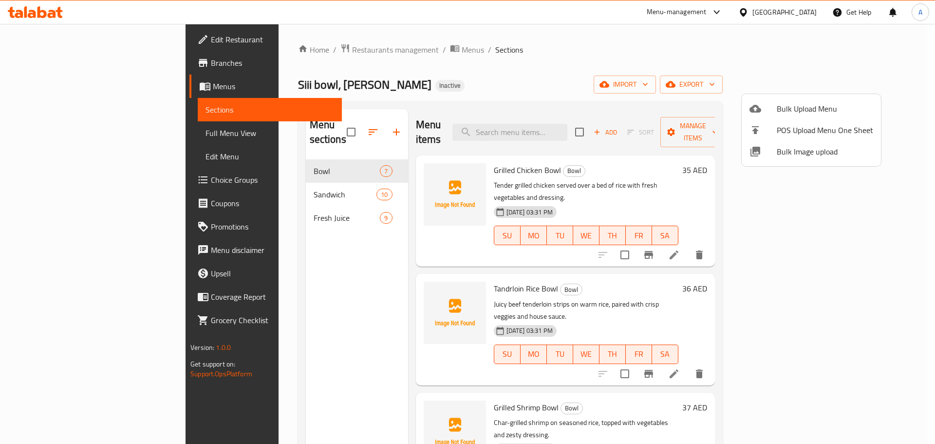
click at [100, 50] on div at bounding box center [467, 222] width 935 height 444
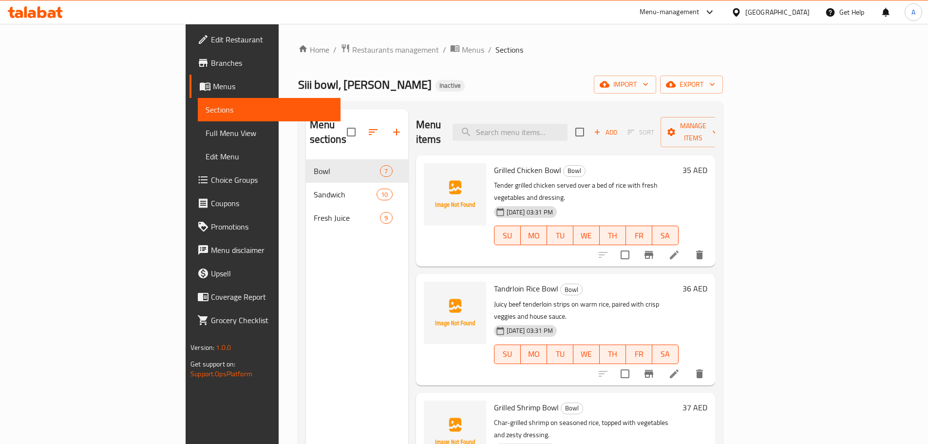
click at [211, 57] on span "Branches" at bounding box center [272, 63] width 122 height 12
